Goal: Information Seeking & Learning: Learn about a topic

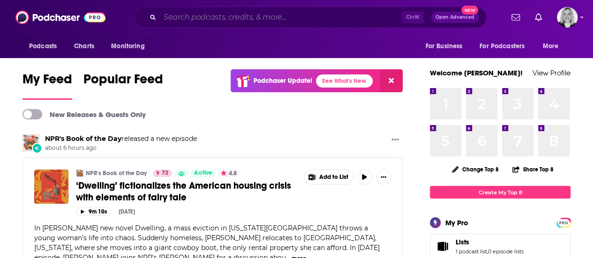
click at [196, 16] on input "Search podcasts, credits, & more..." at bounding box center [281, 17] width 242 height 15
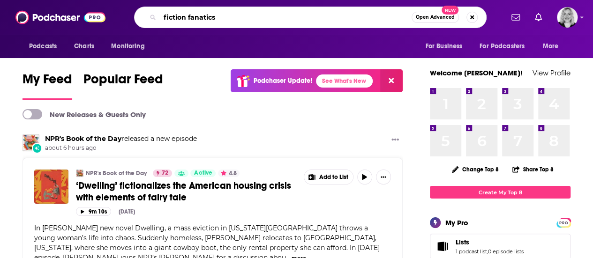
type input "fiction fanatics"
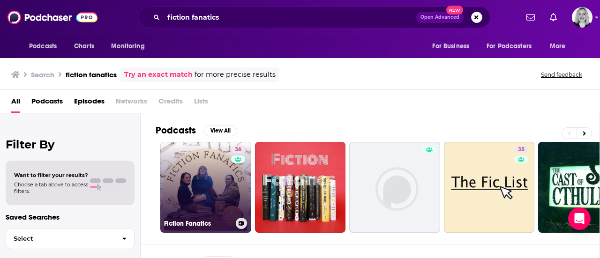
click at [214, 149] on link "36 Fiction Fanatics" at bounding box center [205, 187] width 91 height 91
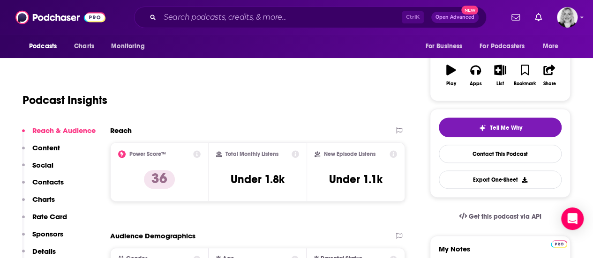
scroll to position [192, 0]
